Goal: Transaction & Acquisition: Purchase product/service

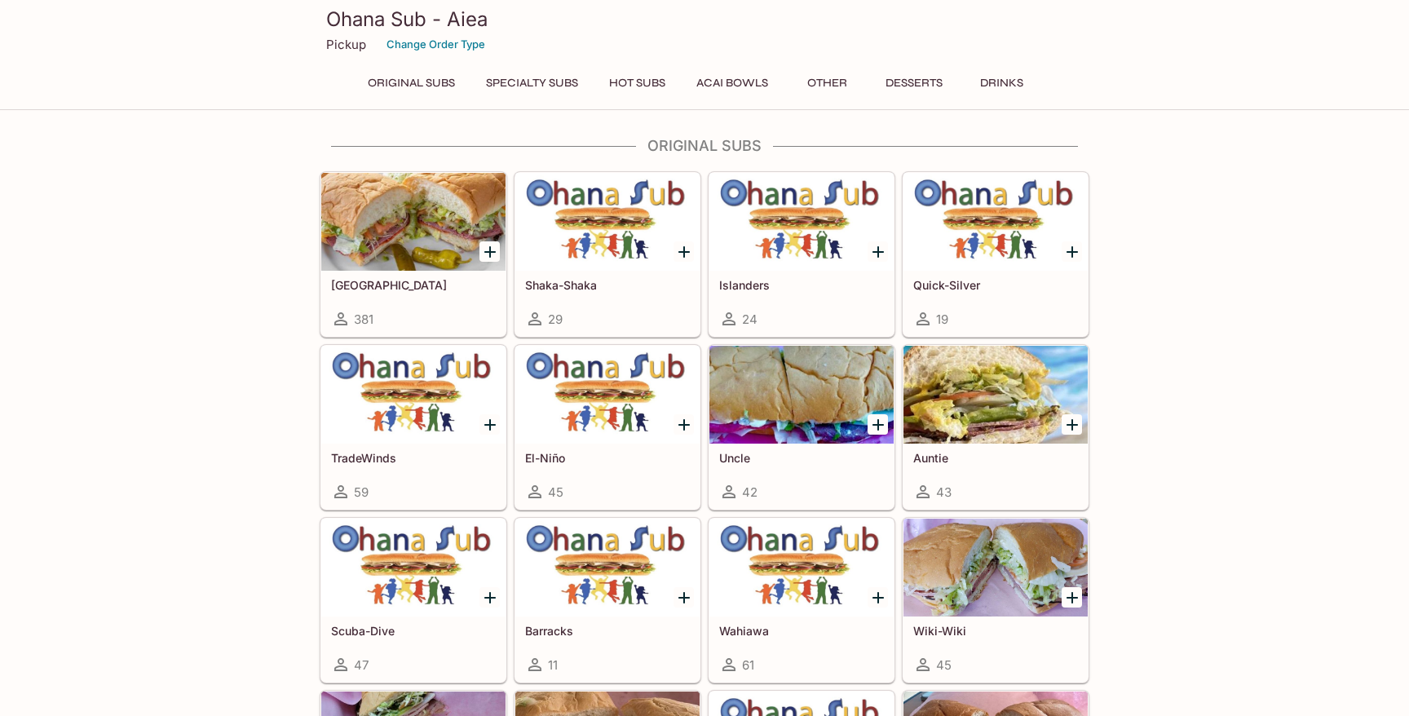
click at [360, 285] on h5 "[GEOGRAPHIC_DATA]" at bounding box center [413, 285] width 165 height 14
click at [535, 86] on button "Specialty Subs" at bounding box center [532, 83] width 110 height 23
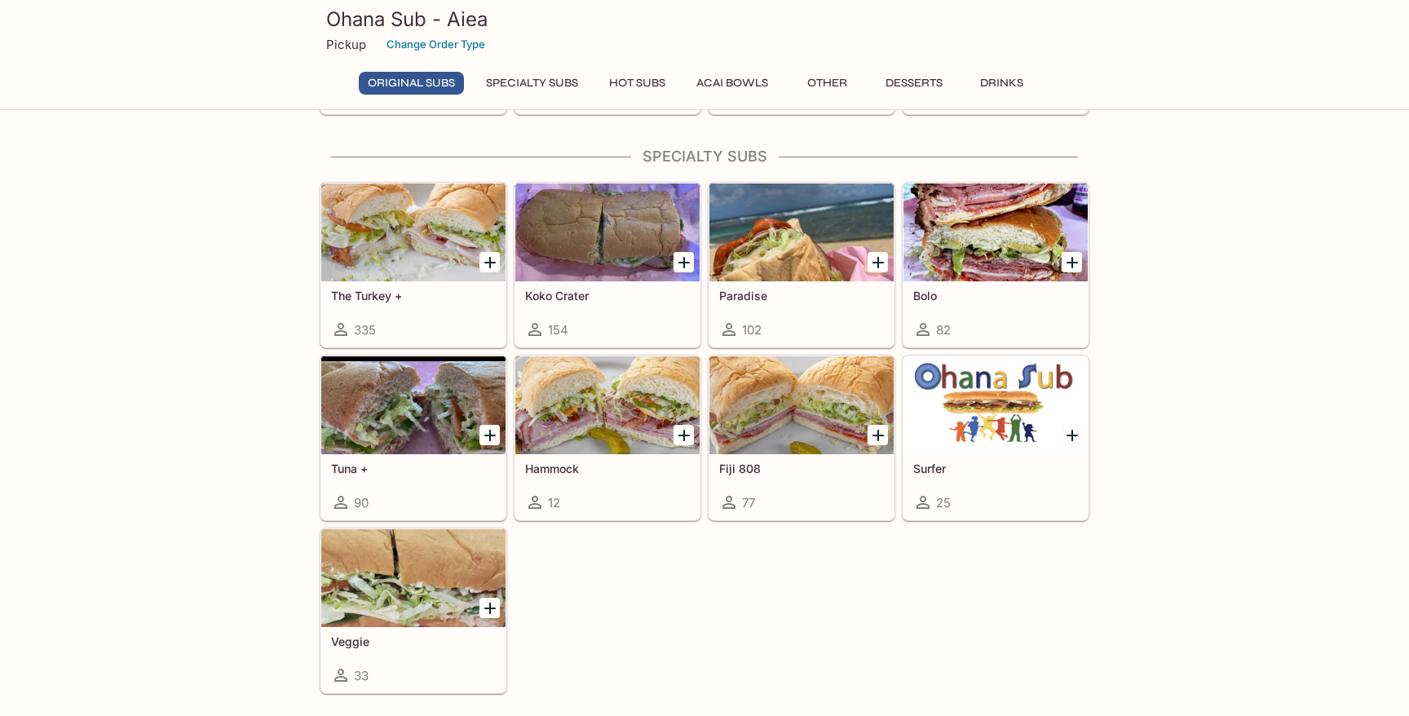
scroll to position [923, 0]
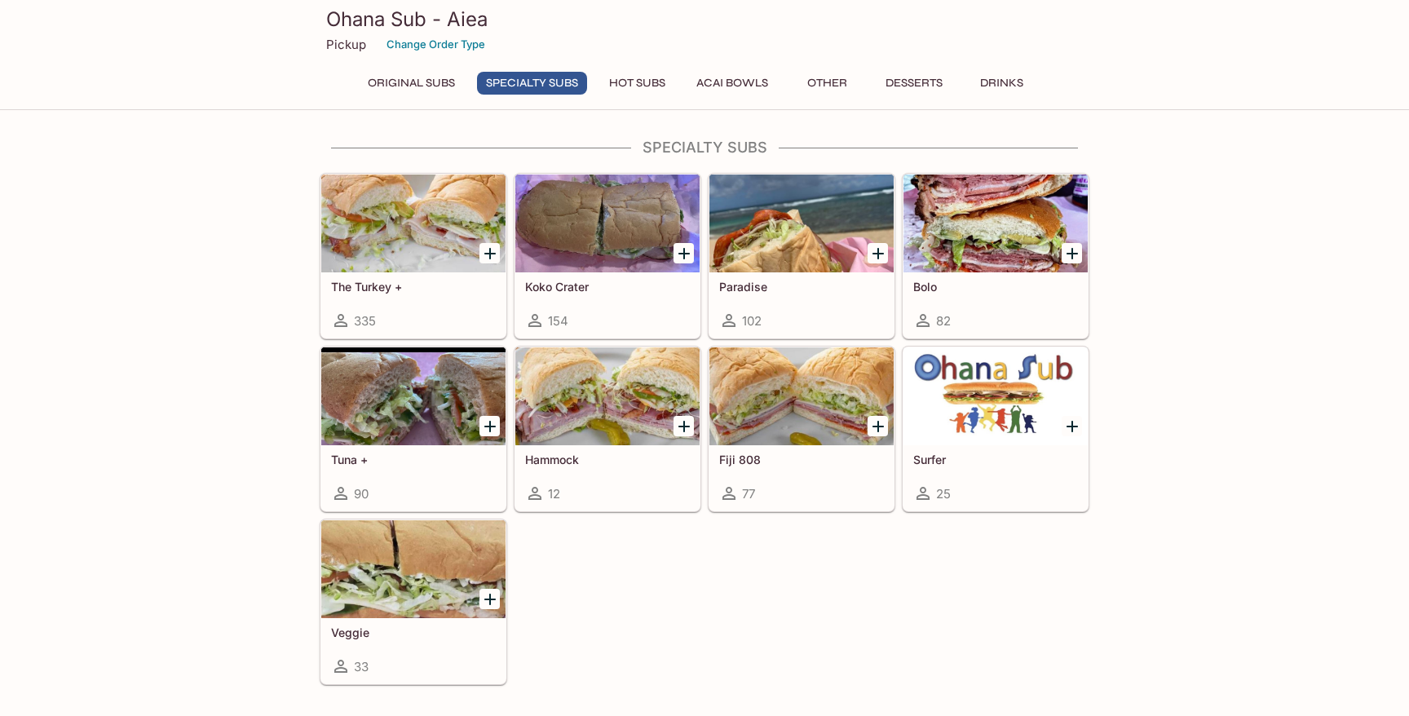
click at [686, 249] on icon "Add Koko Crater" at bounding box center [684, 254] width 20 height 20
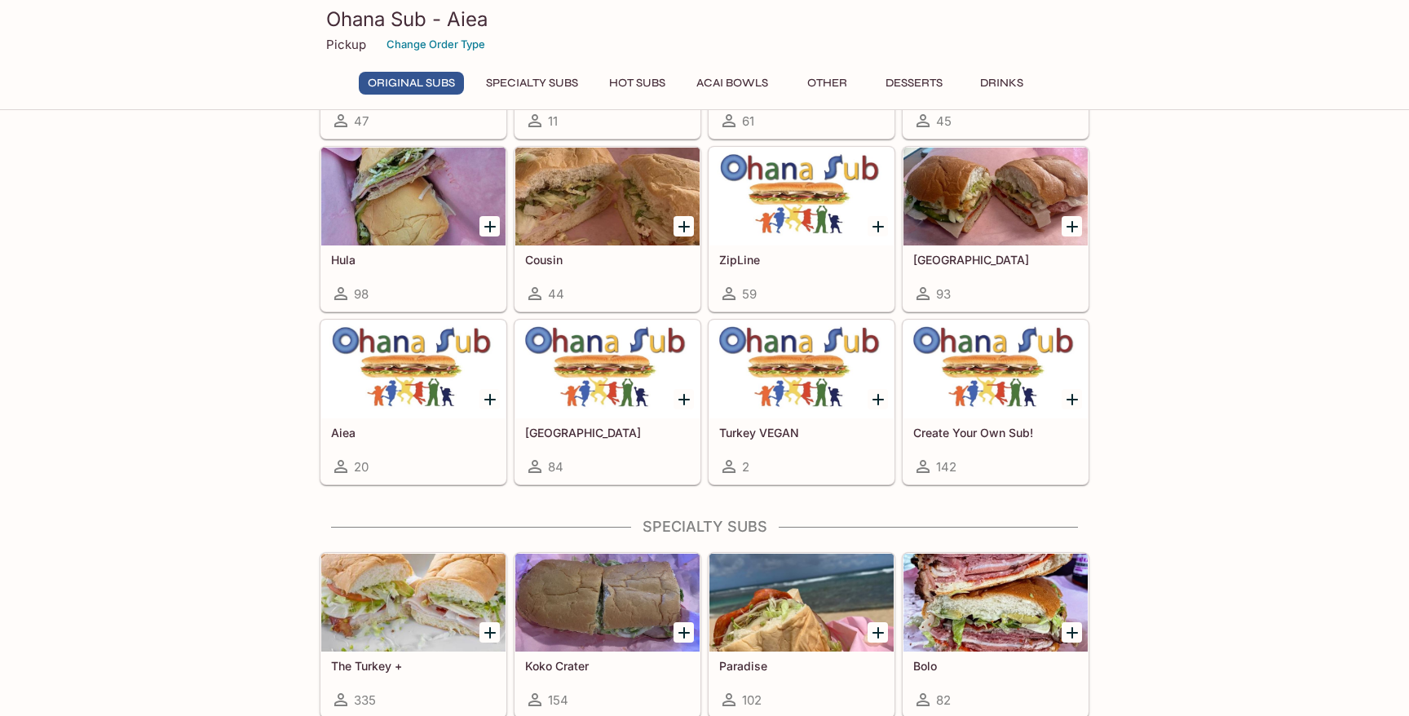
scroll to position [542, 0]
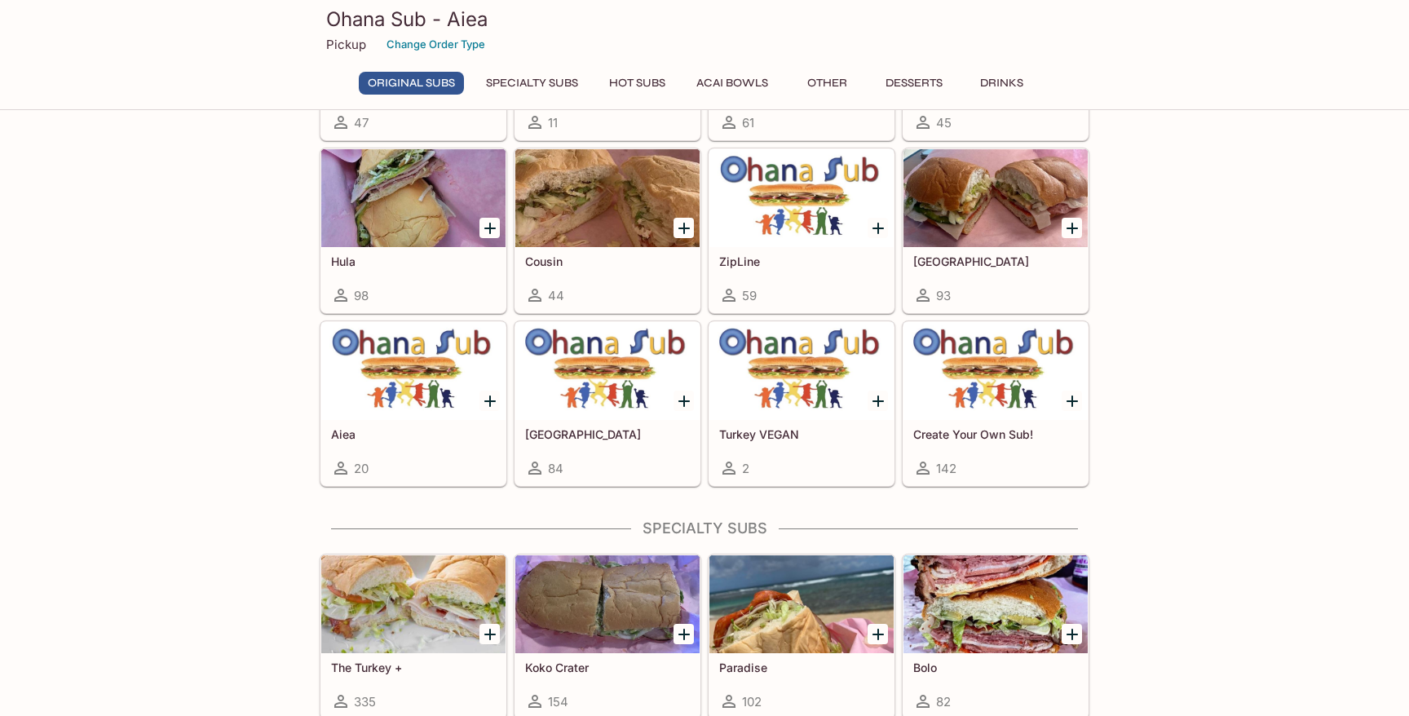
click at [984, 206] on div at bounding box center [996, 198] width 184 height 98
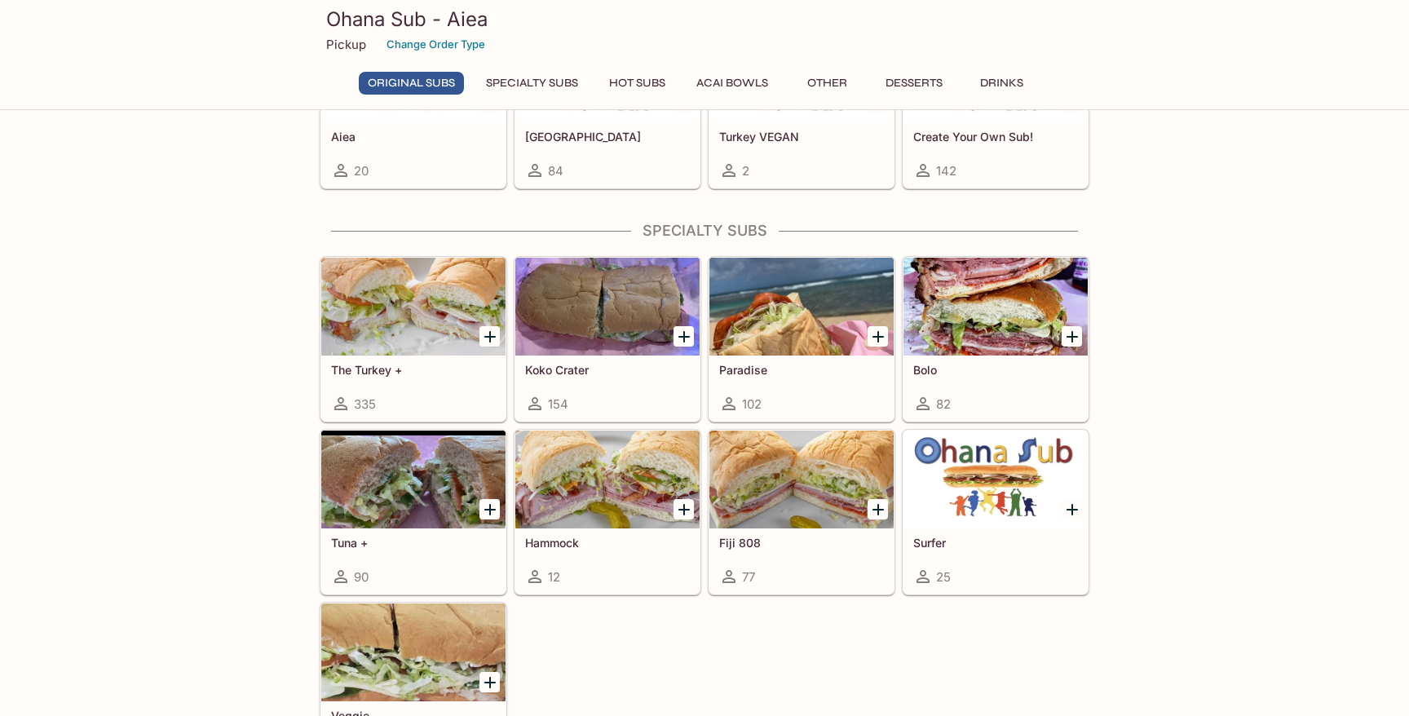
scroll to position [851, 0]
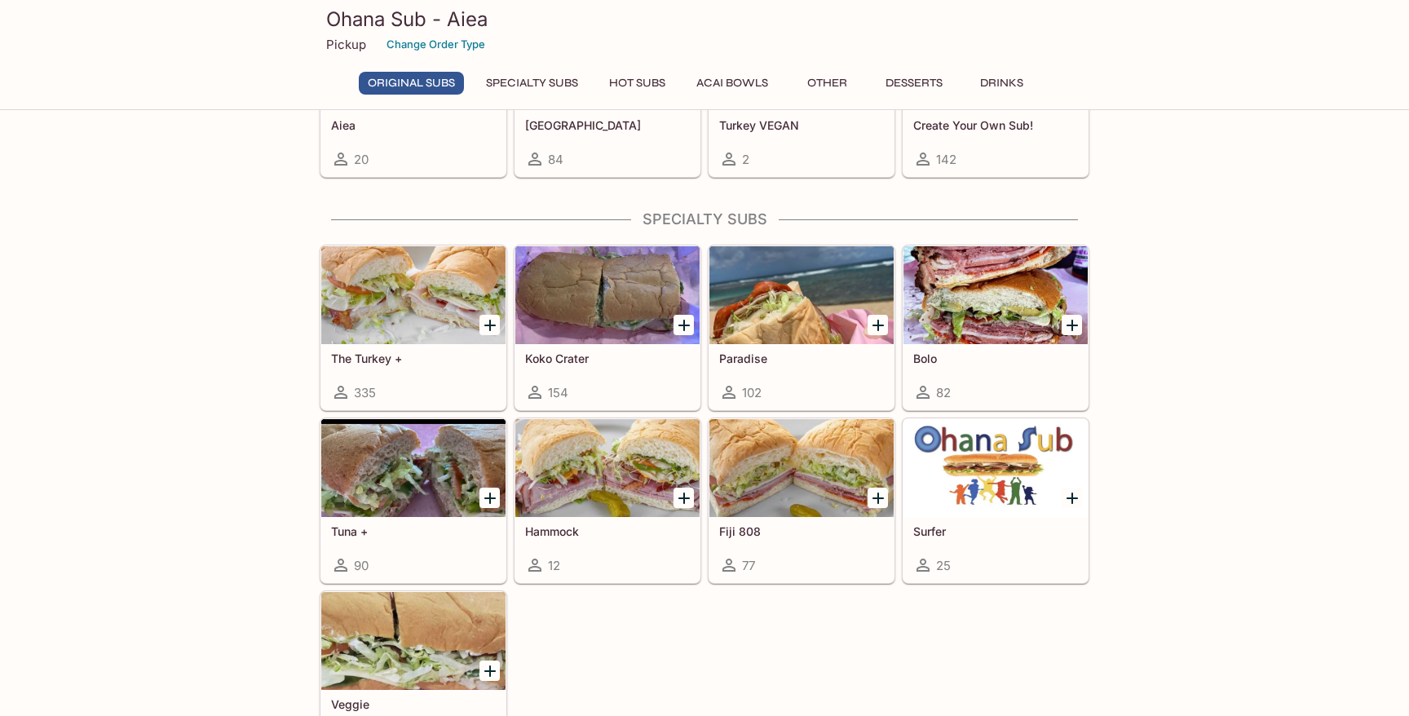
click at [566, 312] on div at bounding box center [607, 295] width 184 height 98
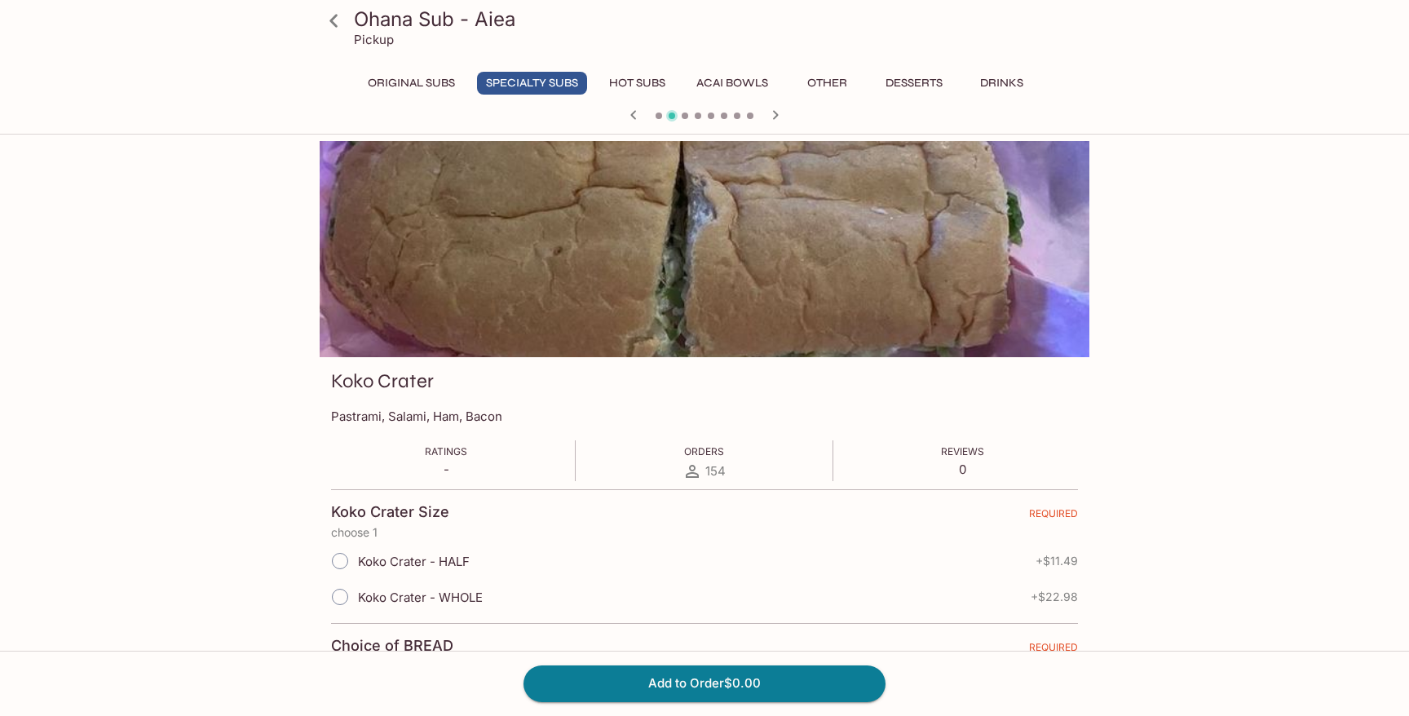
scroll to position [5, 0]
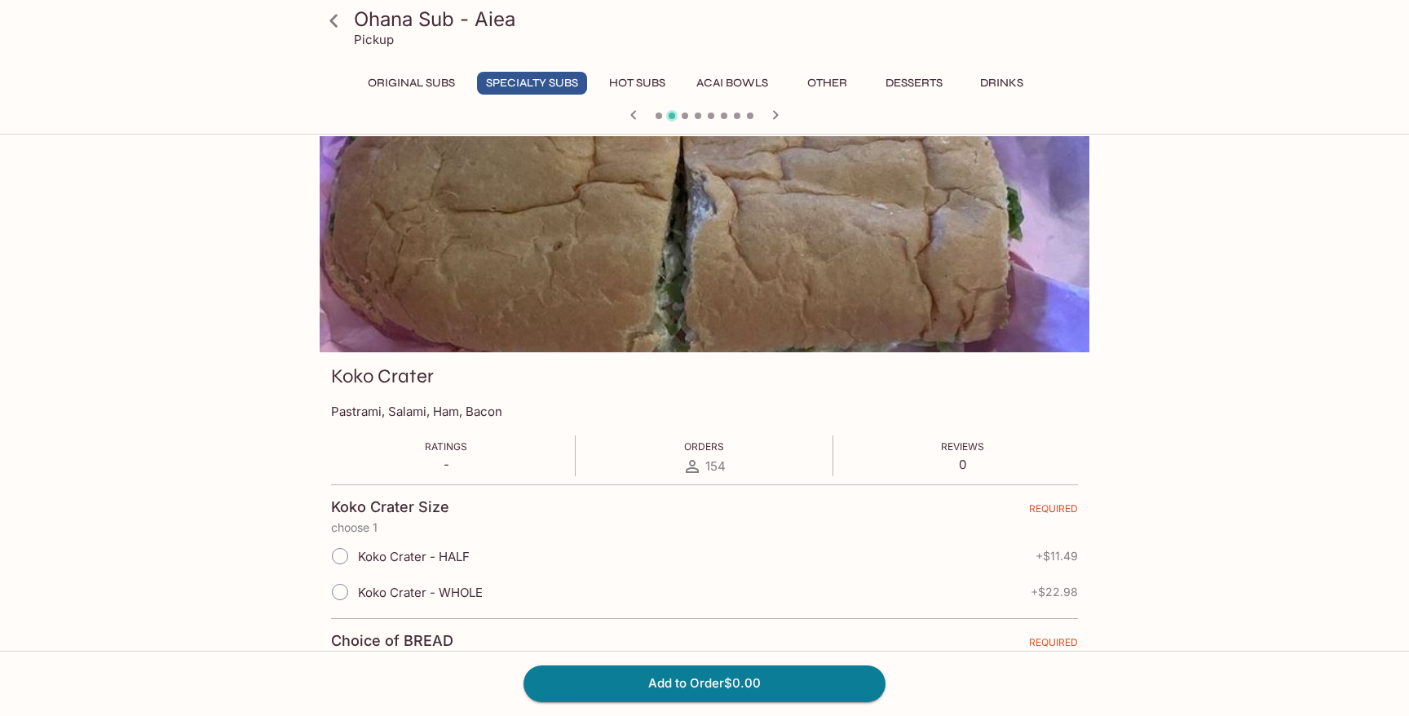
click at [778, 114] on icon "button" at bounding box center [776, 115] width 20 height 20
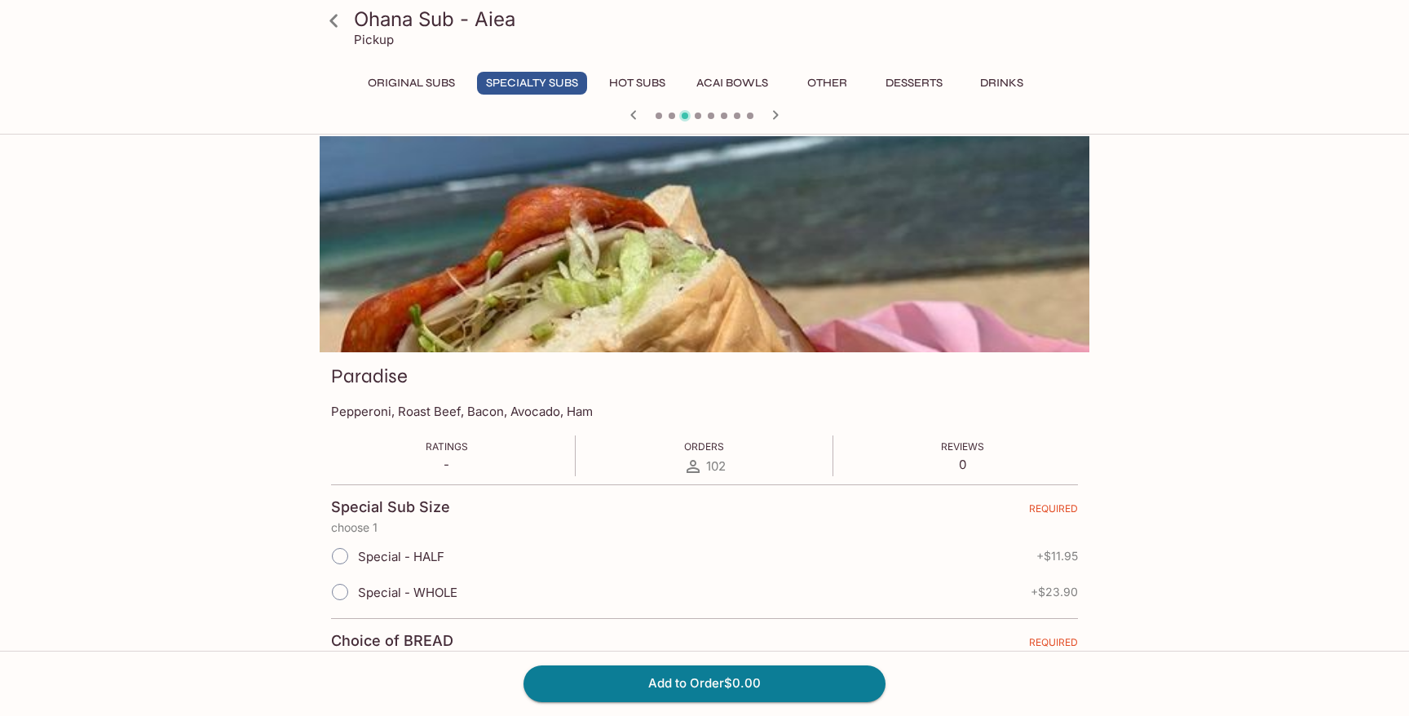
click at [778, 114] on icon "button" at bounding box center [776, 115] width 20 height 20
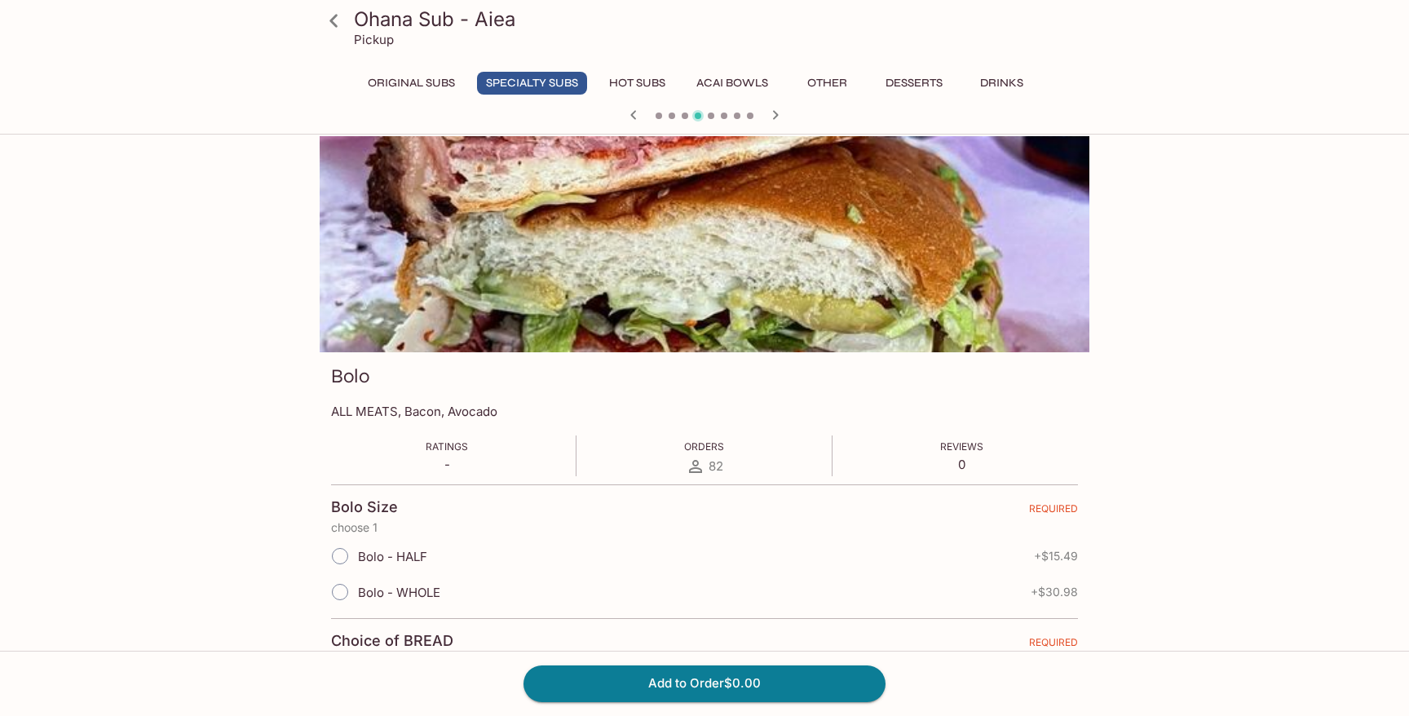
click at [717, 274] on div at bounding box center [705, 244] width 770 height 216
click at [781, 109] on icon "button" at bounding box center [776, 115] width 20 height 20
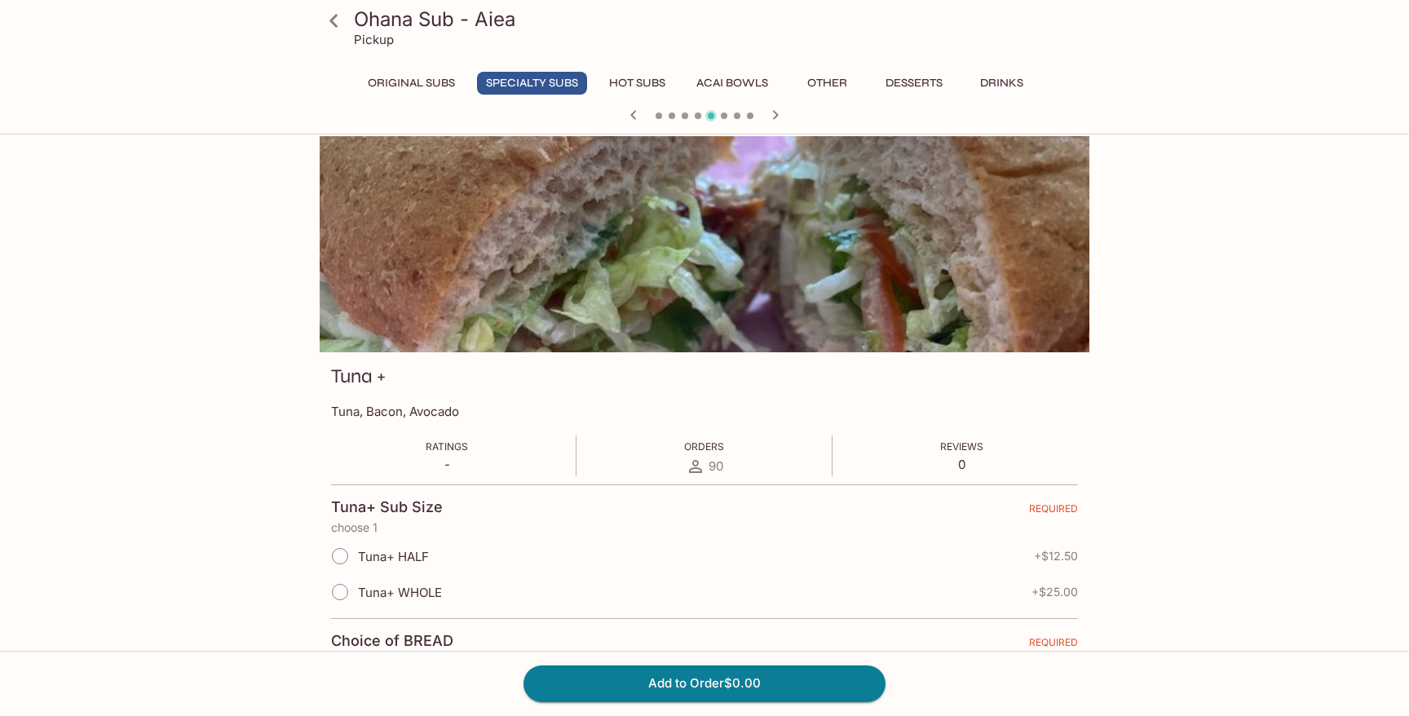
click at [781, 109] on icon "button" at bounding box center [776, 115] width 20 height 20
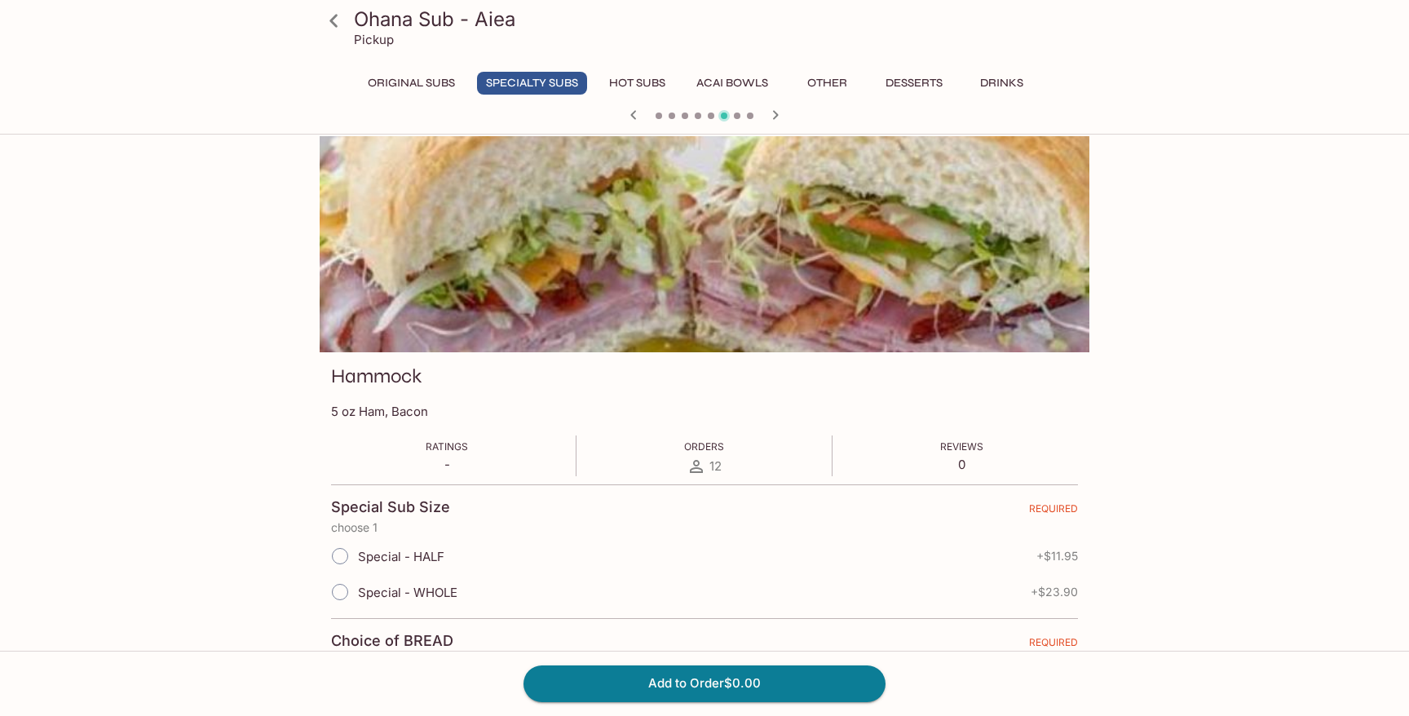
click at [777, 117] on icon "button" at bounding box center [776, 115] width 20 height 20
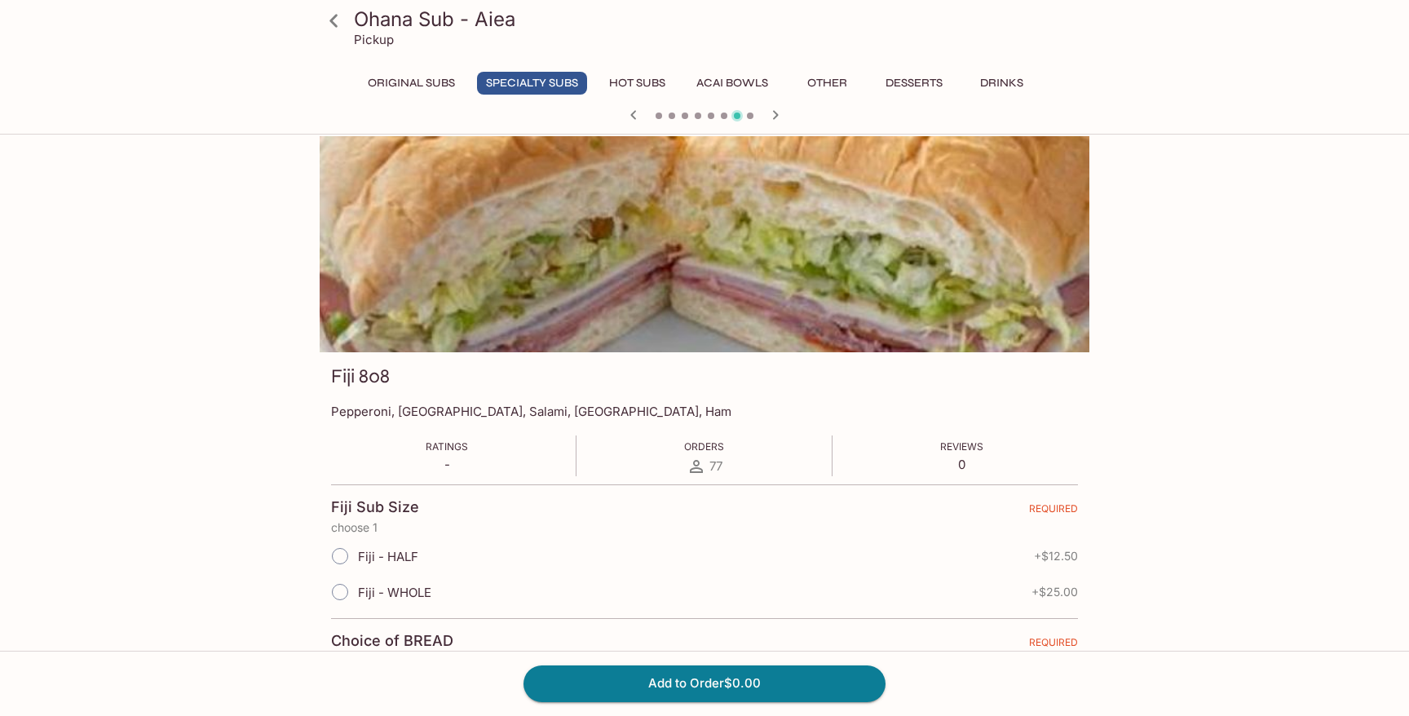
click at [777, 117] on icon "button" at bounding box center [776, 115] width 20 height 20
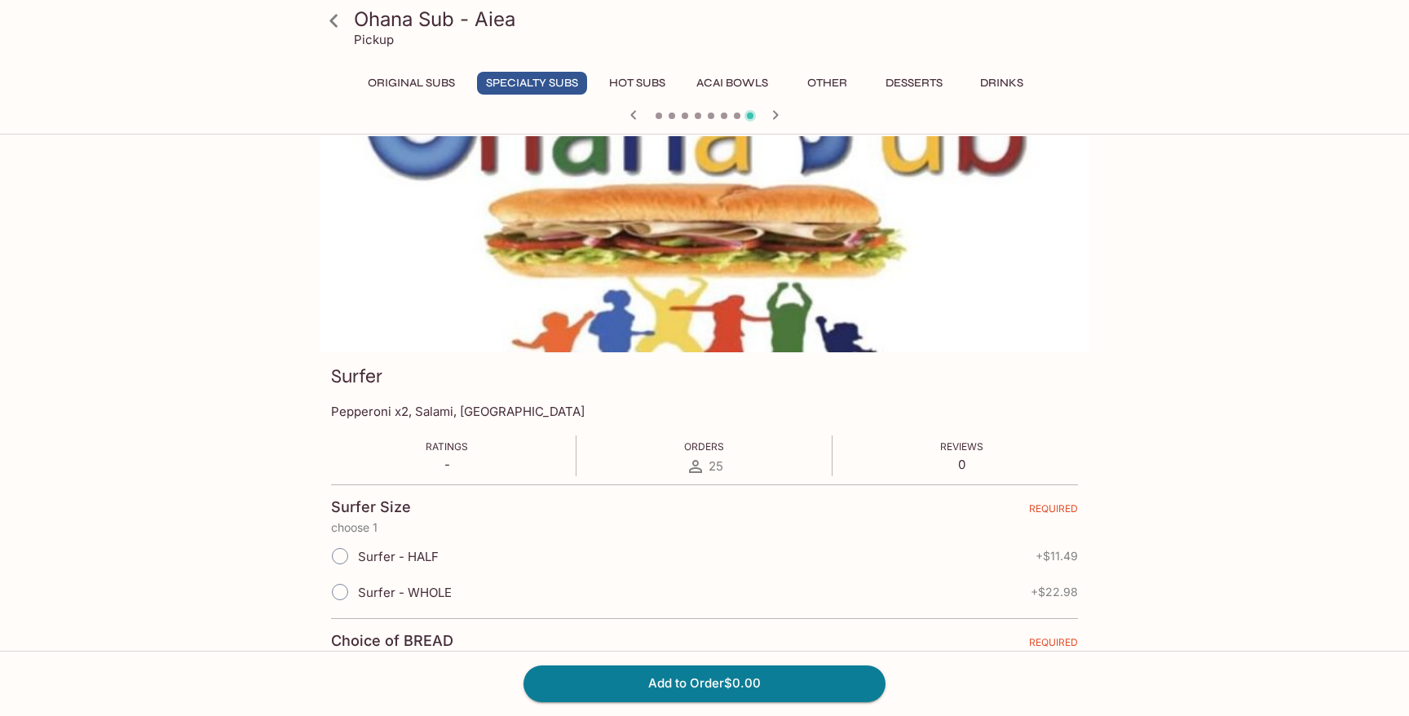
click at [777, 117] on icon "button" at bounding box center [776, 115] width 20 height 20
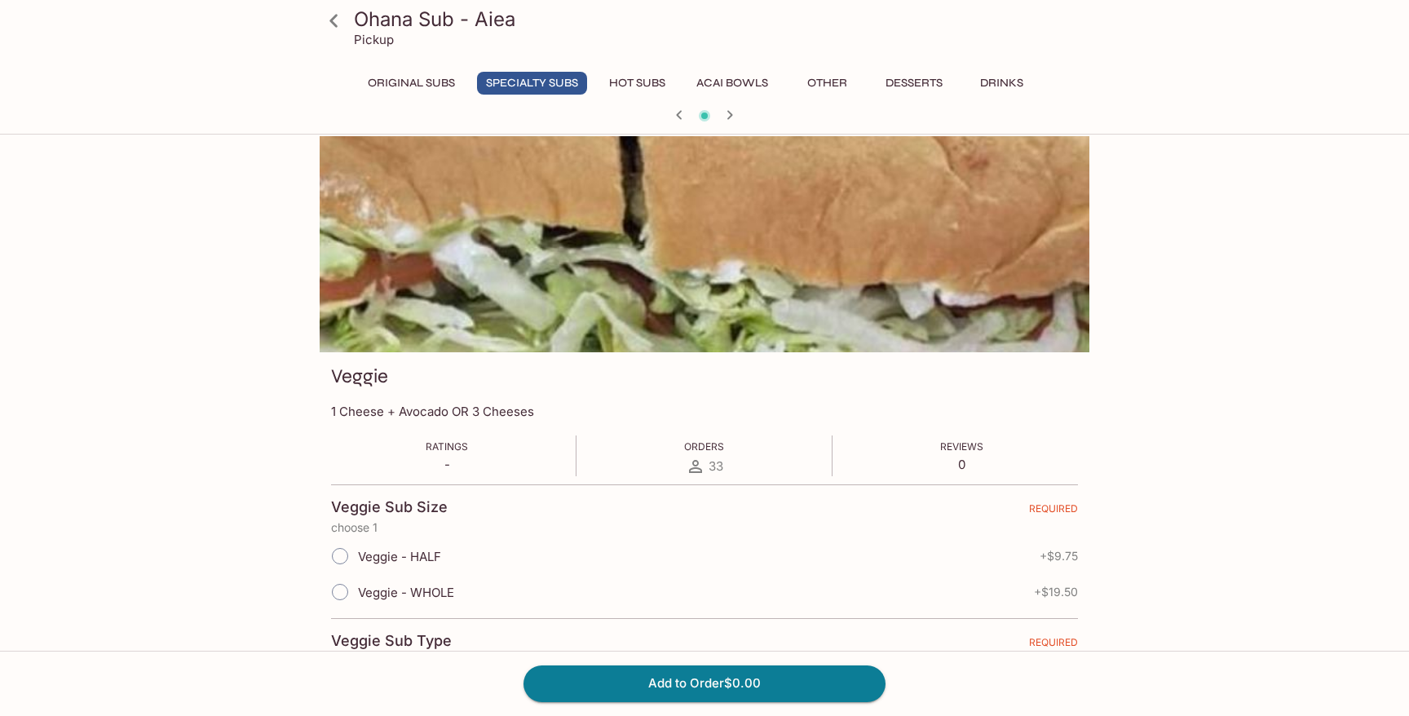
click at [777, 117] on div at bounding box center [704, 116] width 783 height 24
click at [409, 74] on button "Original Subs" at bounding box center [411, 83] width 105 height 23
